Goal: Information Seeking & Learning: Learn about a topic

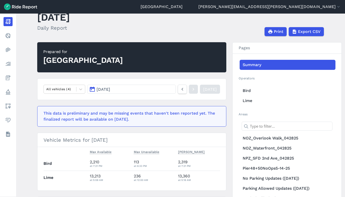
scroll to position [25, 0]
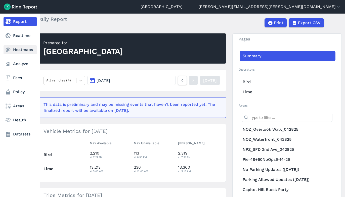
click at [6, 51] on use at bounding box center [8, 50] width 5 height 4
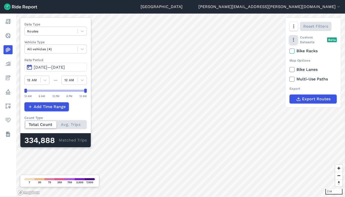
click at [293, 42] on icon "button" at bounding box center [293, 39] width 5 height 5
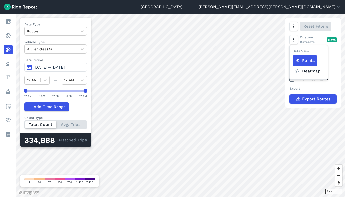
click at [306, 73] on label "Heatmap" at bounding box center [307, 71] width 30 height 11
click at [292, 52] on input "Heatmap" at bounding box center [292, 49] width 0 height 3
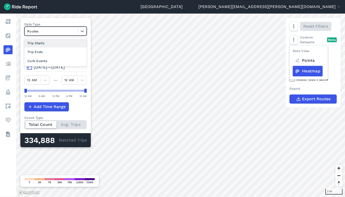
click at [48, 30] on div at bounding box center [51, 31] width 48 height 6
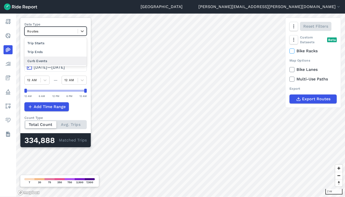
click at [38, 61] on div "Curb Events" at bounding box center [55, 61] width 62 height 9
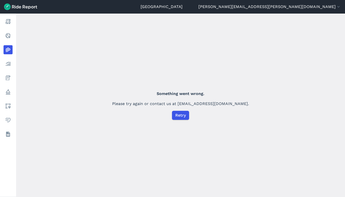
click at [331, 97] on div "Something went wrong. Please try again or contact us at support@ridereport.com.…" at bounding box center [180, 105] width 329 height 183
click at [18, 7] on img at bounding box center [20, 7] width 33 height 7
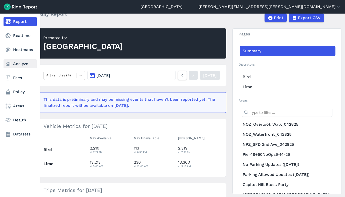
scroll to position [50, 0]
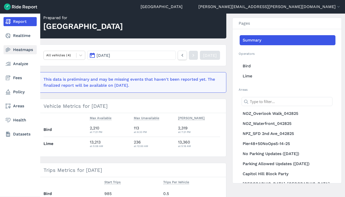
click at [12, 51] on link "Heatmaps" at bounding box center [20, 49] width 33 height 9
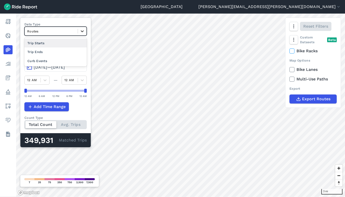
click at [84, 31] on icon at bounding box center [82, 31] width 5 height 5
click at [40, 60] on div "Curb Events" at bounding box center [55, 61] width 62 height 9
click at [83, 29] on icon at bounding box center [82, 31] width 5 height 5
drag, startPoint x: 32, startPoint y: 61, endPoint x: 141, endPoint y: 112, distance: 120.1
click at [32, 61] on div "Curb Events" at bounding box center [55, 61] width 62 height 9
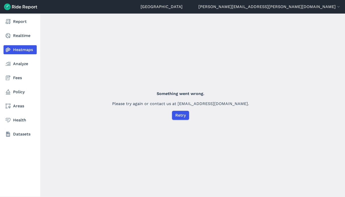
click at [8, 51] on icon at bounding box center [8, 50] width 6 height 6
drag, startPoint x: 14, startPoint y: 50, endPoint x: 10, endPoint y: 42, distance: 9.0
click at [14, 50] on link "Heatmaps" at bounding box center [20, 49] width 33 height 9
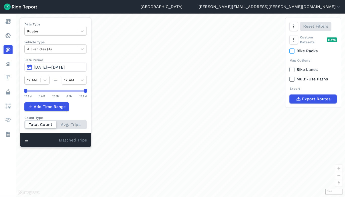
click at [53, 67] on span "[DATE]—[DATE]" at bounding box center [49, 67] width 31 height 5
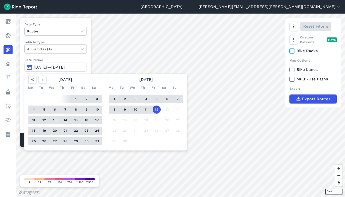
click at [125, 99] on button "2" at bounding box center [125, 99] width 8 height 8
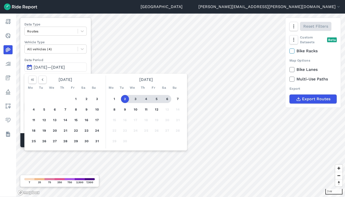
click at [166, 97] on button "6" at bounding box center [167, 99] width 8 height 8
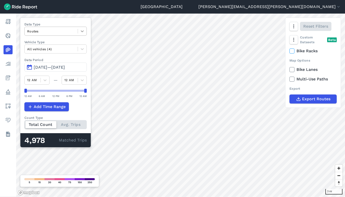
click at [84, 32] on icon at bounding box center [82, 31] width 5 height 5
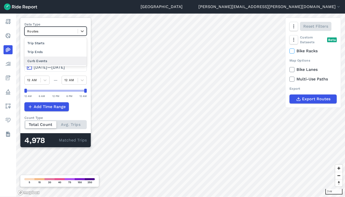
click at [49, 61] on div "Curb Events" at bounding box center [55, 61] width 62 height 9
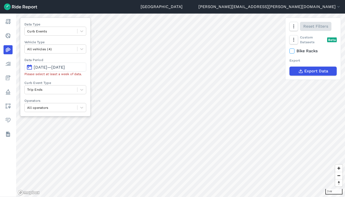
click at [60, 68] on span "[DATE]—[DATE]" at bounding box center [49, 67] width 31 height 5
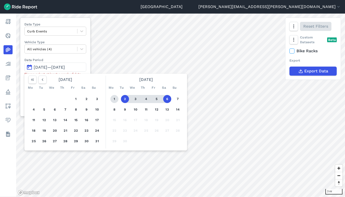
click at [113, 98] on button "1" at bounding box center [114, 99] width 8 height 8
click at [179, 99] on button "7" at bounding box center [178, 99] width 8 height 8
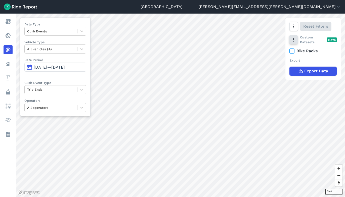
click at [296, 41] on button "button" at bounding box center [293, 39] width 9 height 9
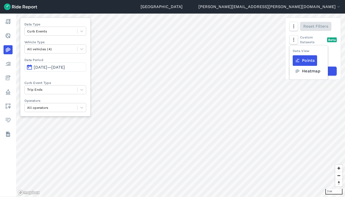
click at [297, 73] on icon at bounding box center [297, 71] width 5 height 5
click at [292, 52] on input "Heatmap" at bounding box center [292, 49] width 0 height 3
click at [300, 70] on label "Heatmap" at bounding box center [307, 71] width 30 height 11
click at [292, 52] on input "Heatmap" at bounding box center [292, 49] width 0 height 3
click at [298, 58] on icon at bounding box center [297, 60] width 5 height 5
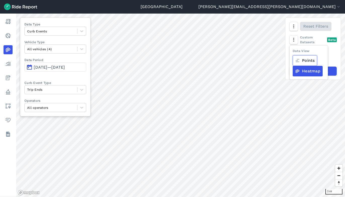
click at [292, 52] on input "Points" at bounding box center [292, 49] width 0 height 3
click at [299, 60] on icon at bounding box center [297, 60] width 5 height 5
click at [292, 52] on input "Points" at bounding box center [292, 49] width 0 height 3
click at [301, 72] on label "Heatmap" at bounding box center [307, 71] width 30 height 11
click at [292, 52] on input "Heatmap" at bounding box center [292, 49] width 0 height 3
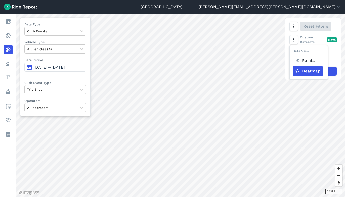
click at [300, 72] on label "Heatmap" at bounding box center [307, 71] width 30 height 11
click at [292, 52] on input "Heatmap" at bounding box center [292, 49] width 0 height 3
click at [301, 61] on label "Points" at bounding box center [304, 60] width 24 height 11
click at [292, 52] on input "Points" at bounding box center [292, 49] width 0 height 3
click at [301, 72] on label "Heatmap" at bounding box center [307, 71] width 30 height 11
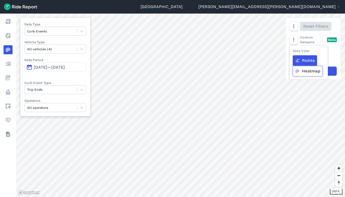
click at [292, 52] on input "Heatmap" at bounding box center [292, 49] width 0 height 3
click at [316, 38] on div "Data View Points Heatmap Custom Datasets Beta" at bounding box center [312, 40] width 47 height 10
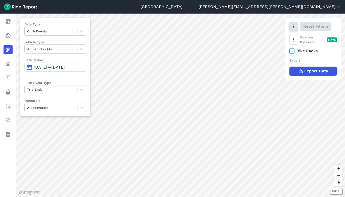
click at [288, 29] on div "Reset Filters" at bounding box center [312, 26] width 55 height 17
click at [293, 28] on icon "button" at bounding box center [293, 26] width 5 height 5
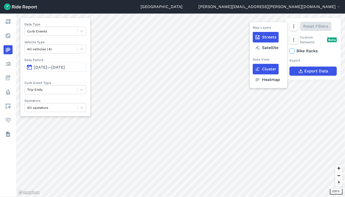
click at [265, 80] on label "Heatmap" at bounding box center [266, 79] width 29 height 11
click at [252, 28] on input "Heatmap" at bounding box center [252, 26] width 0 height 3
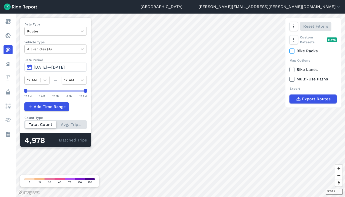
click at [65, 125] on div "Total Count Avg. Trips" at bounding box center [55, 124] width 62 height 9
click at [24, 123] on input "Count Type Total Count Avg. Trips" at bounding box center [24, 121] width 0 height 3
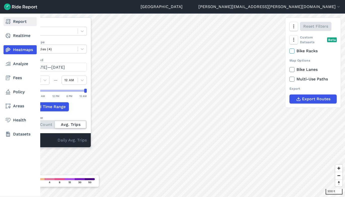
click at [11, 22] on link "Report" at bounding box center [20, 21] width 33 height 9
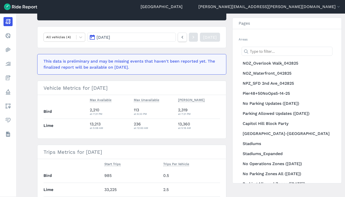
scroll to position [50, 0]
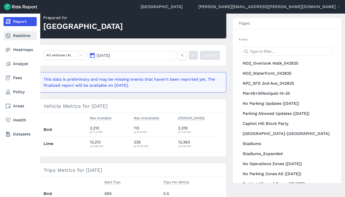
click at [18, 36] on link "Realtime" at bounding box center [20, 35] width 33 height 9
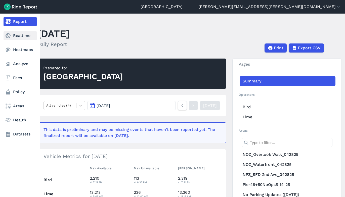
click at [18, 31] on link "Realtime" at bounding box center [20, 35] width 33 height 9
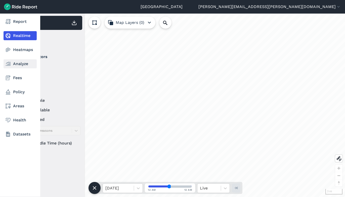
click at [24, 64] on link "Analyze" at bounding box center [20, 63] width 33 height 9
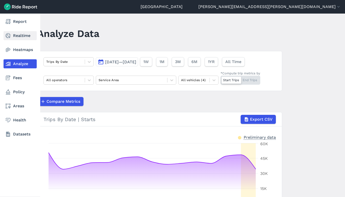
click at [24, 35] on link "Realtime" at bounding box center [20, 35] width 33 height 9
